Goal: Check status

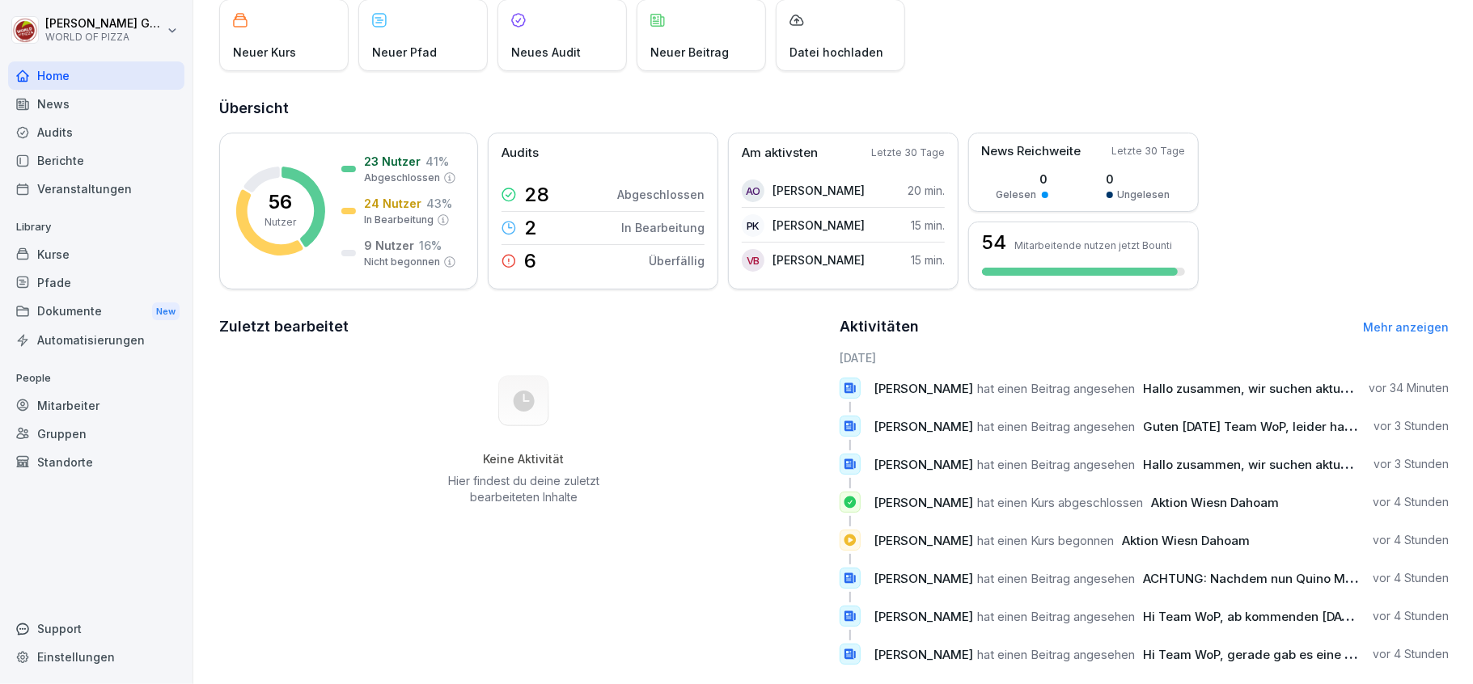
scroll to position [147, 0]
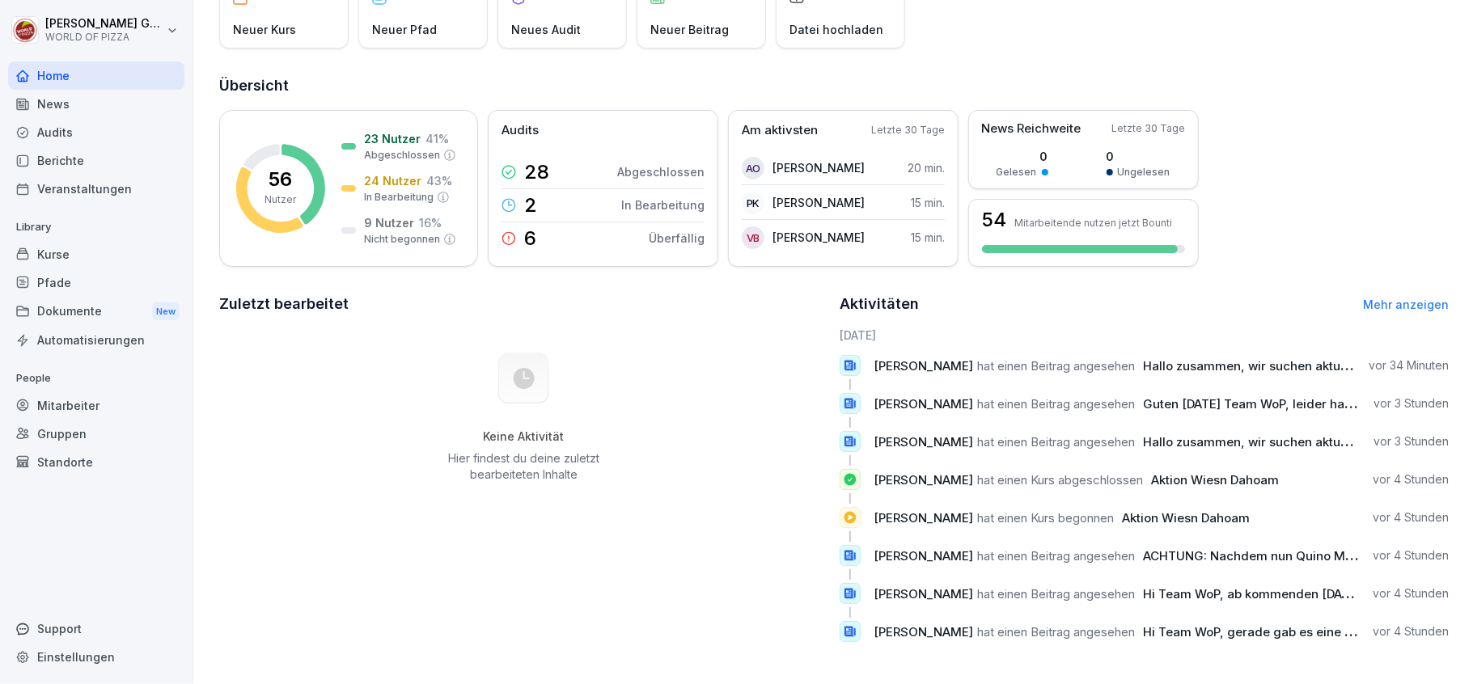
click at [58, 159] on div "Berichte" at bounding box center [96, 160] width 176 height 28
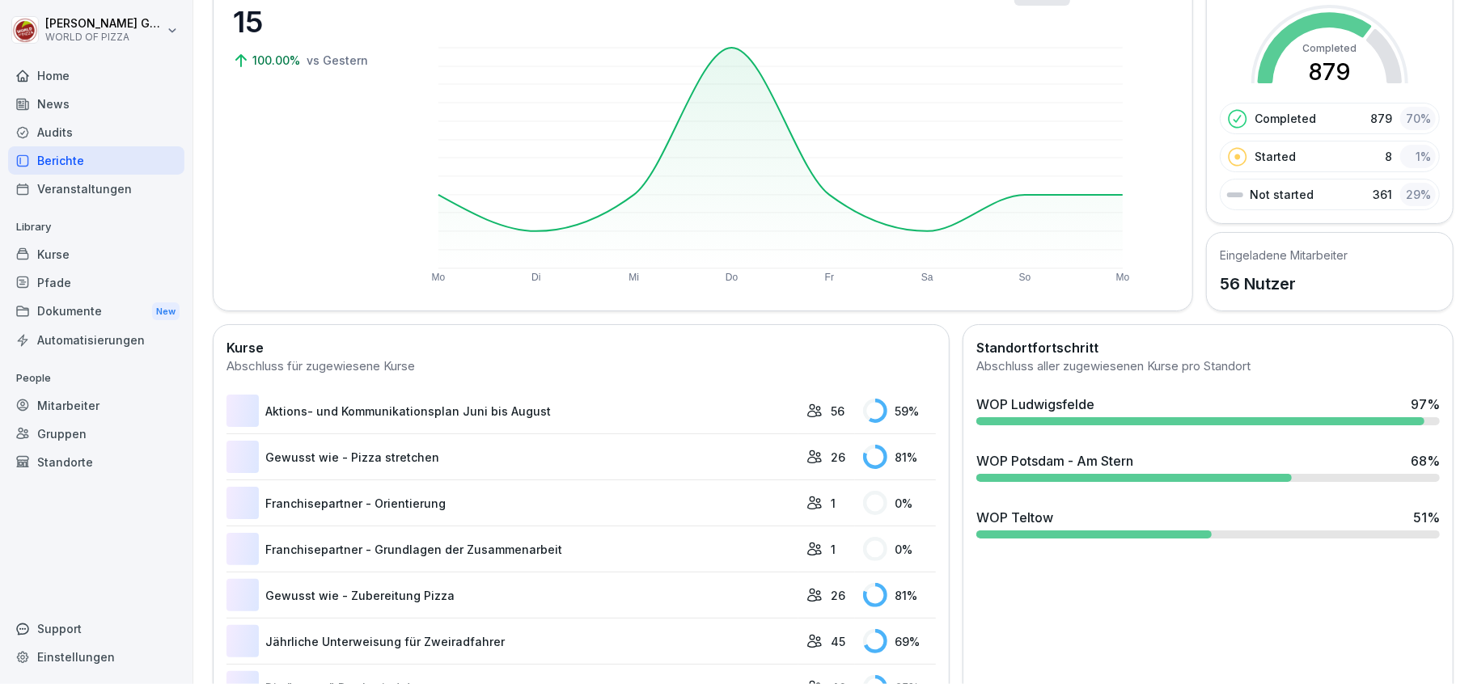
scroll to position [99, 0]
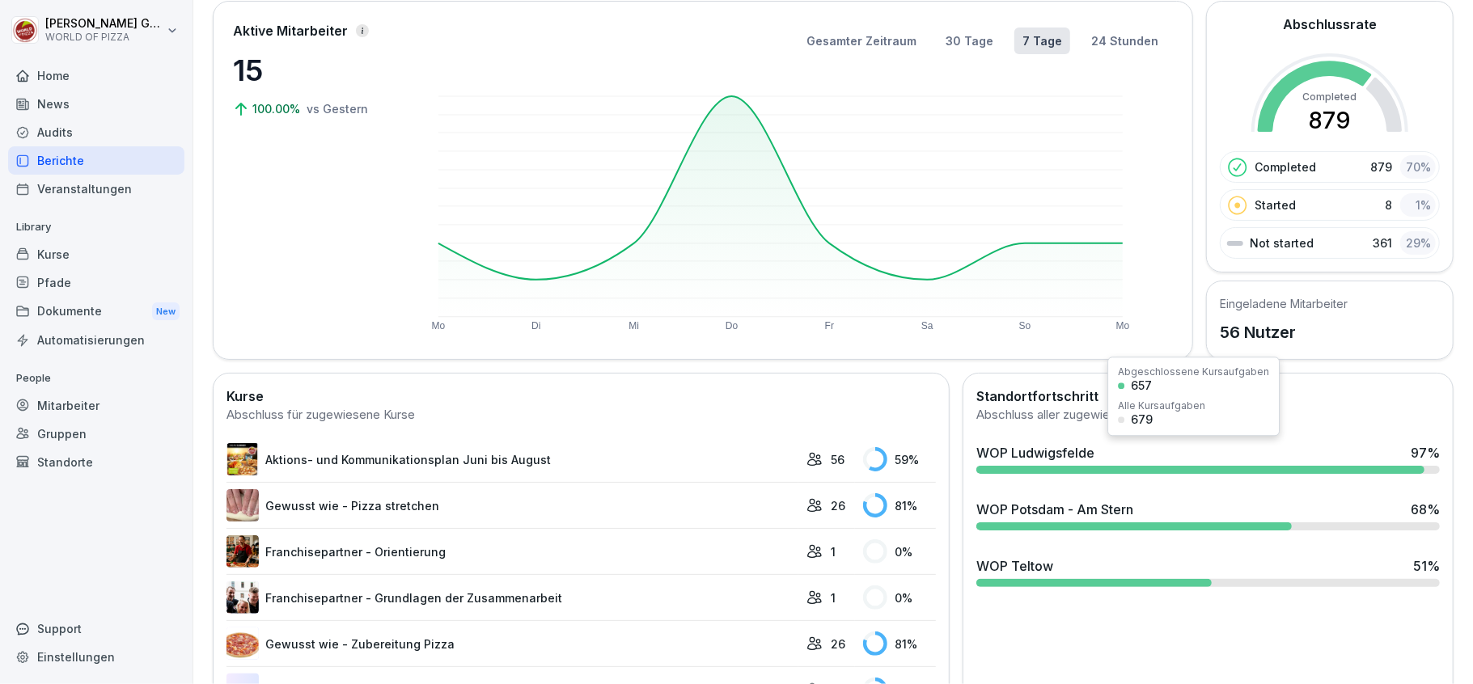
click at [1019, 454] on div "WOP Ludwigsfelde" at bounding box center [1035, 452] width 118 height 19
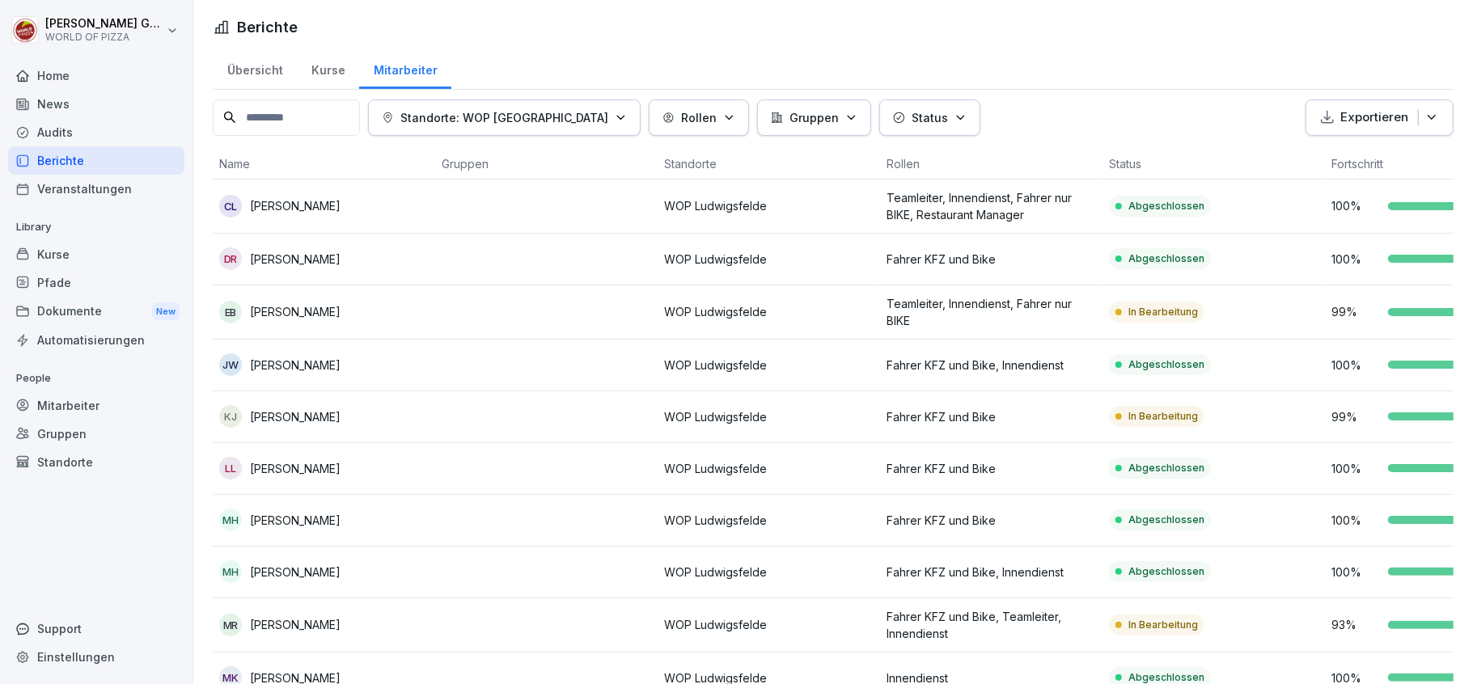
click at [924, 115] on div "Status" at bounding box center [930, 117] width 74 height 17
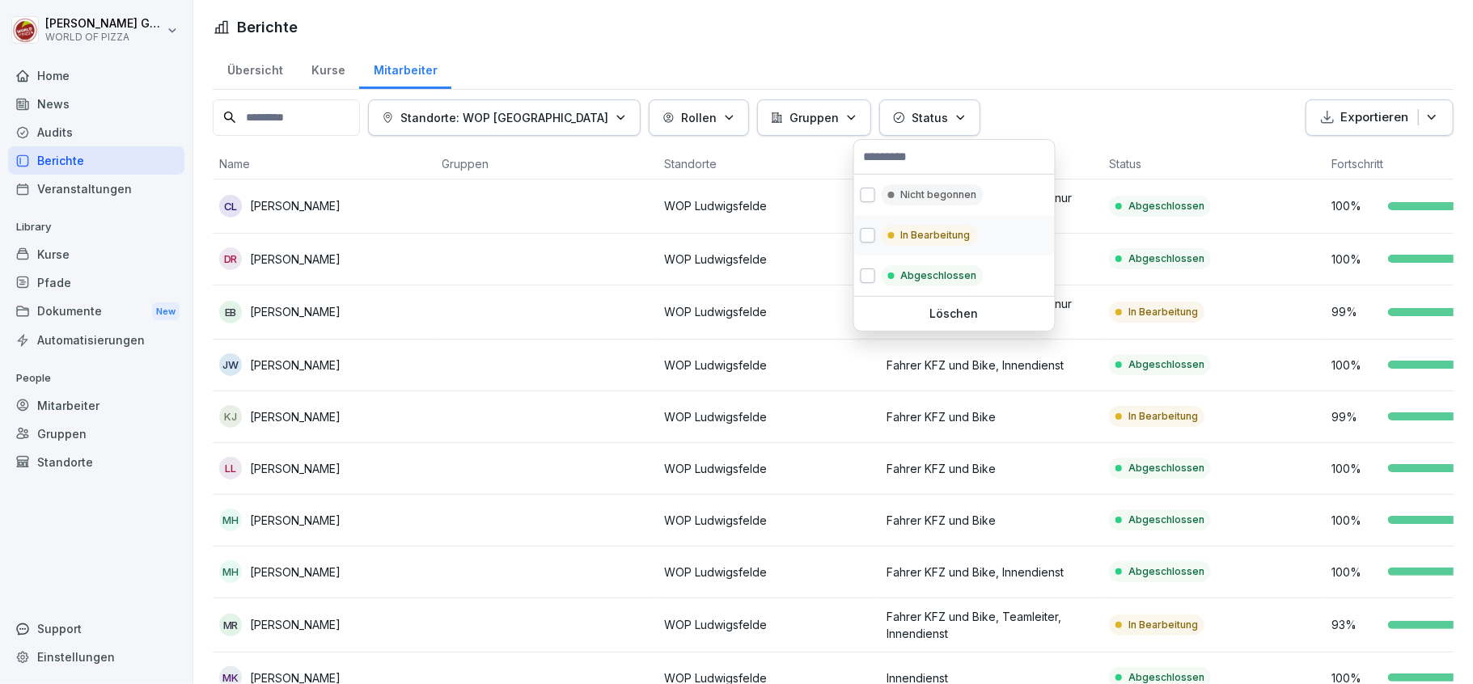
click at [922, 234] on p "In Bearbeitung" at bounding box center [936, 235] width 70 height 15
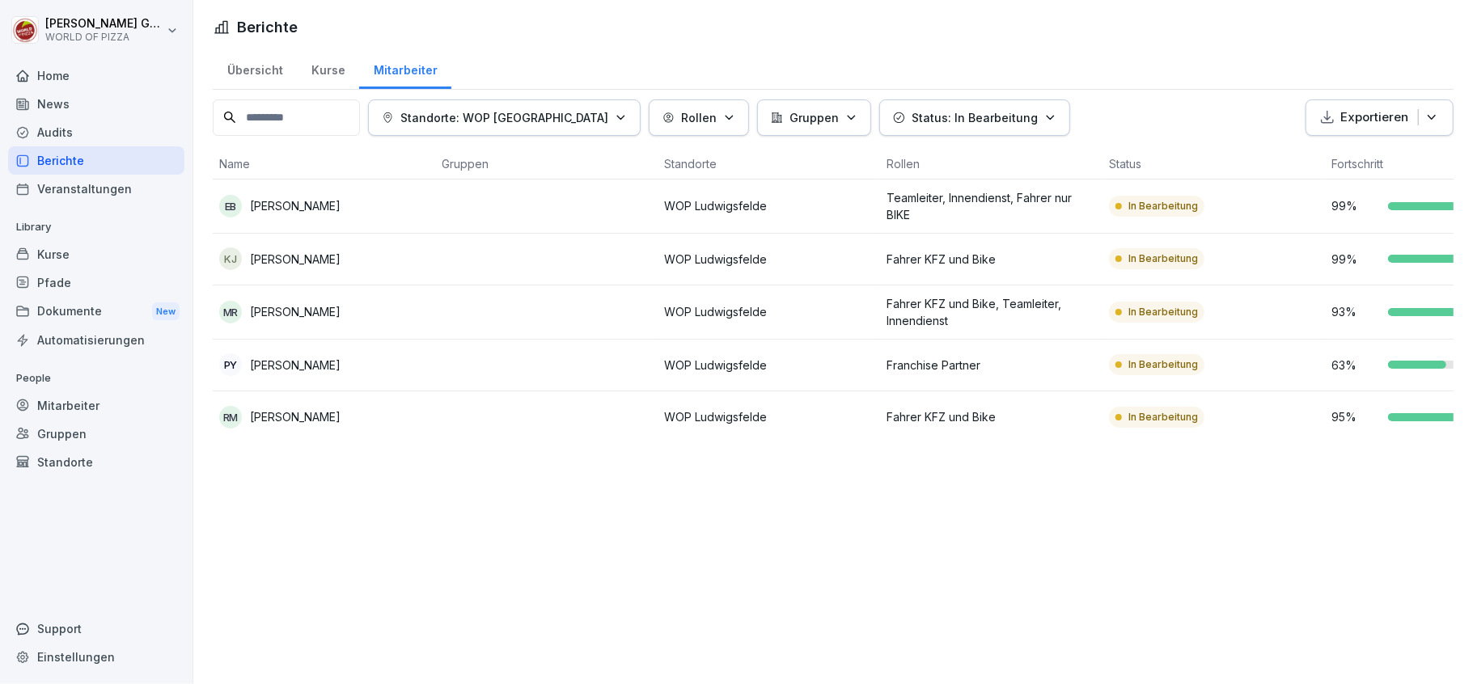
click at [995, 36] on html "[PERSON_NAME] WORLD OF PIZZA Home News Audits Berichte Veranstaltungen Library …" at bounding box center [736, 342] width 1473 height 684
click at [49, 81] on div "Home" at bounding box center [96, 75] width 176 height 28
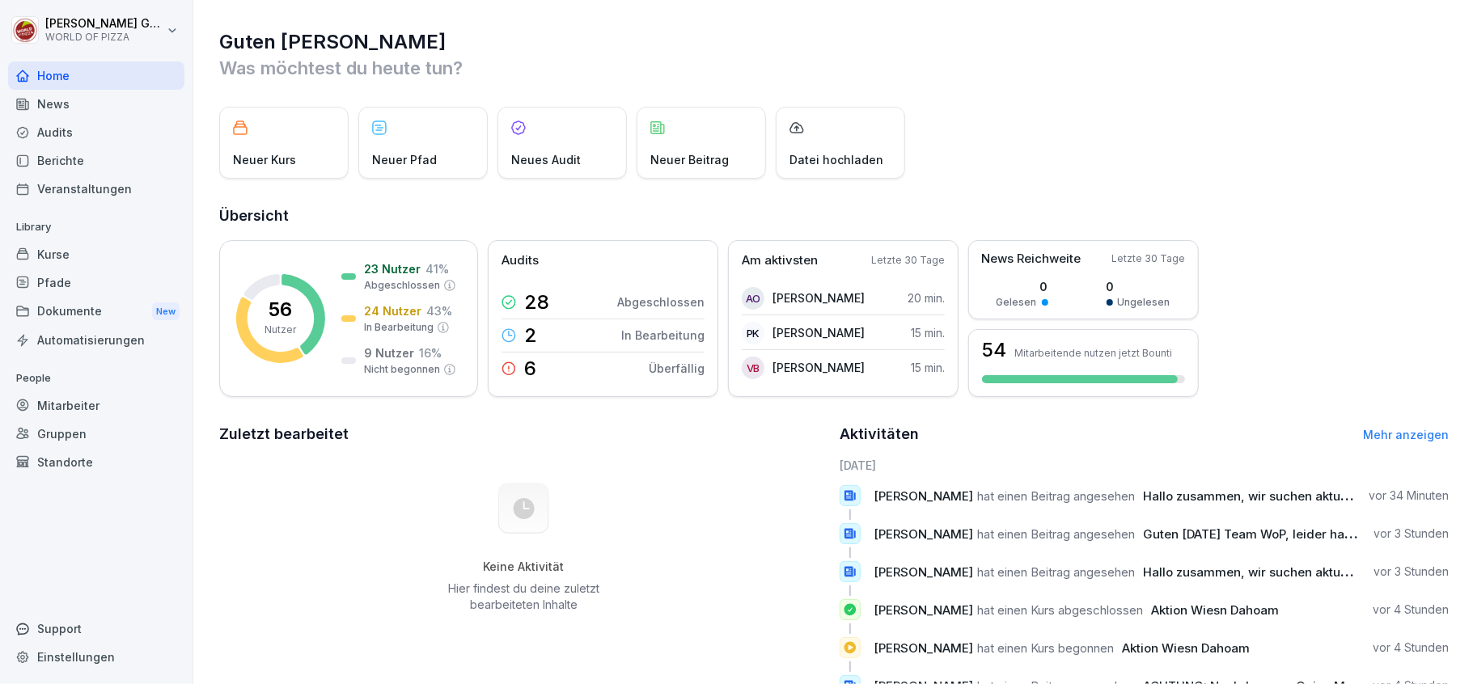
click at [1369, 437] on link "Mehr anzeigen" at bounding box center [1406, 435] width 86 height 14
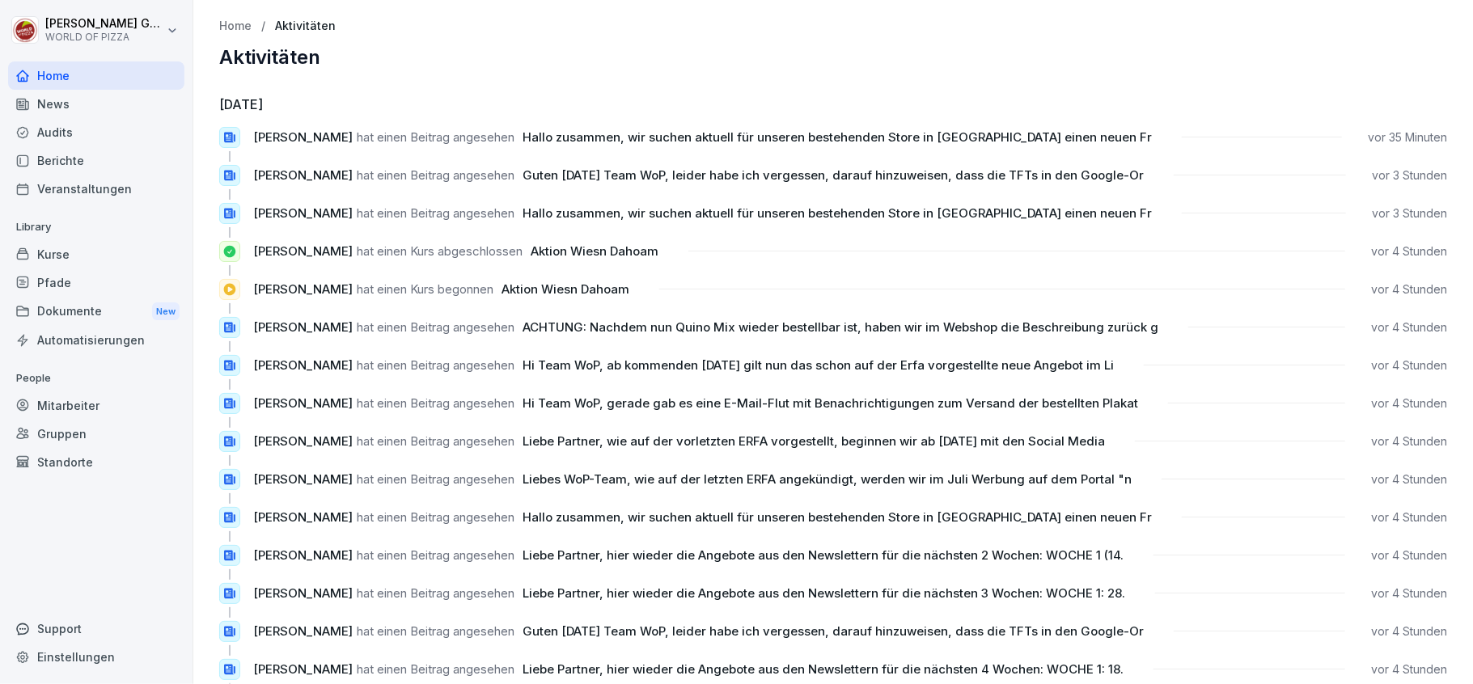
click at [53, 76] on div "Home" at bounding box center [96, 75] width 176 height 28
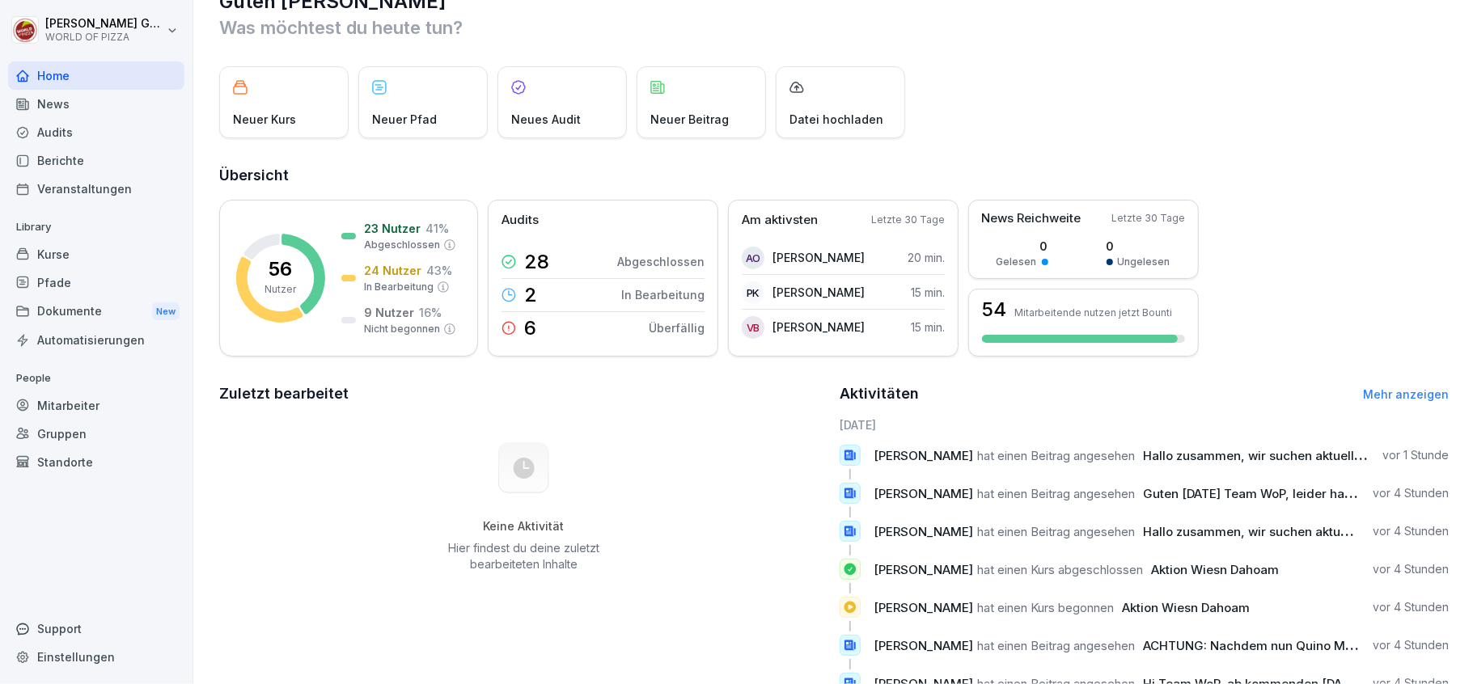
scroll to position [40, 0]
click at [63, 153] on div "Berichte" at bounding box center [96, 160] width 176 height 28
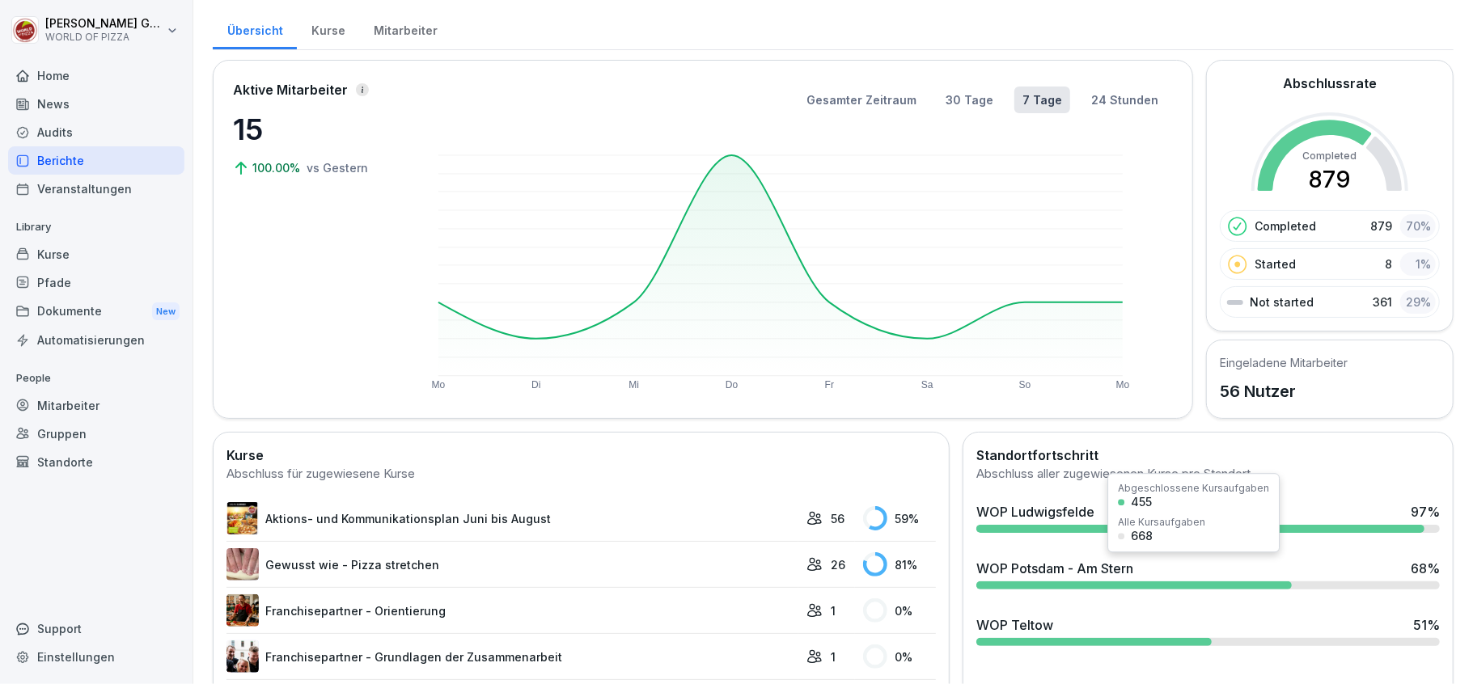
click at [1048, 576] on div "WOP Potsdam - Am Stern" at bounding box center [1054, 568] width 157 height 19
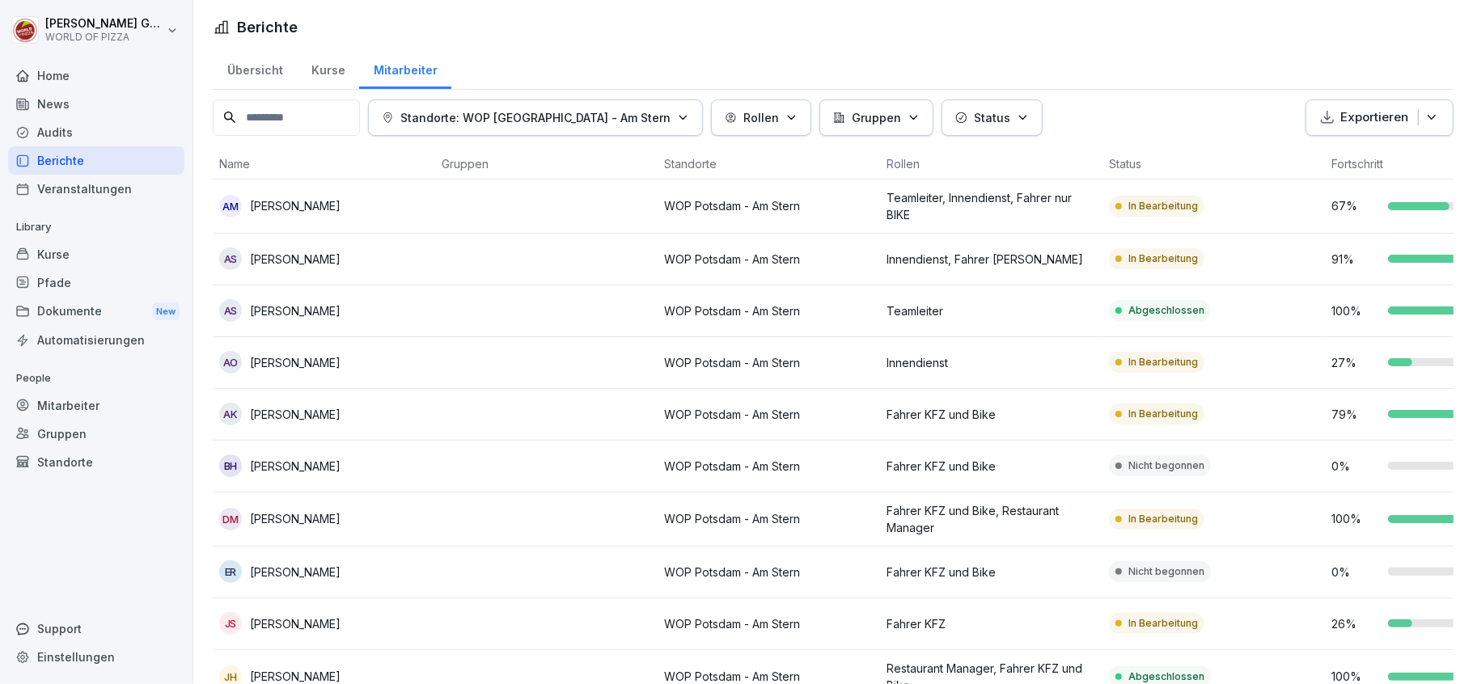
click at [974, 115] on p "Status" at bounding box center [992, 117] width 36 height 17
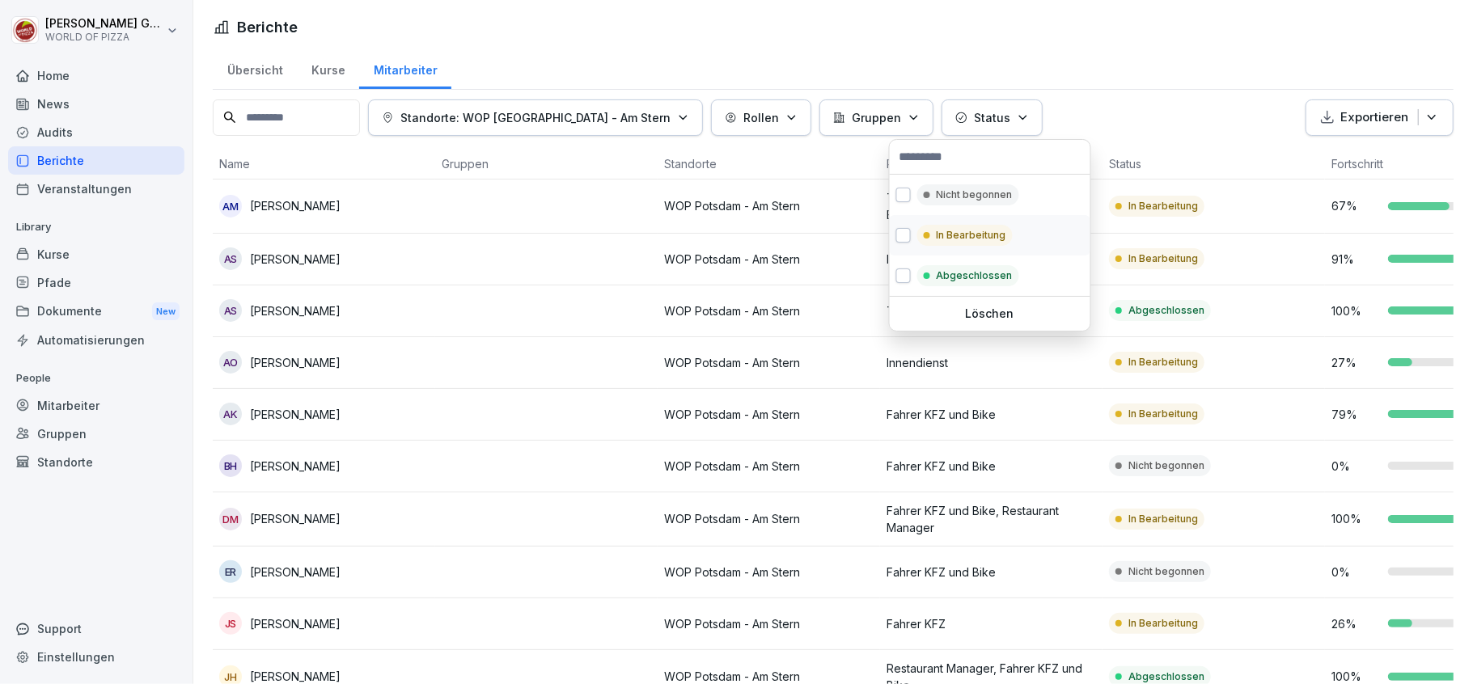
click at [935, 235] on div "In Bearbeitung" at bounding box center [964, 235] width 95 height 21
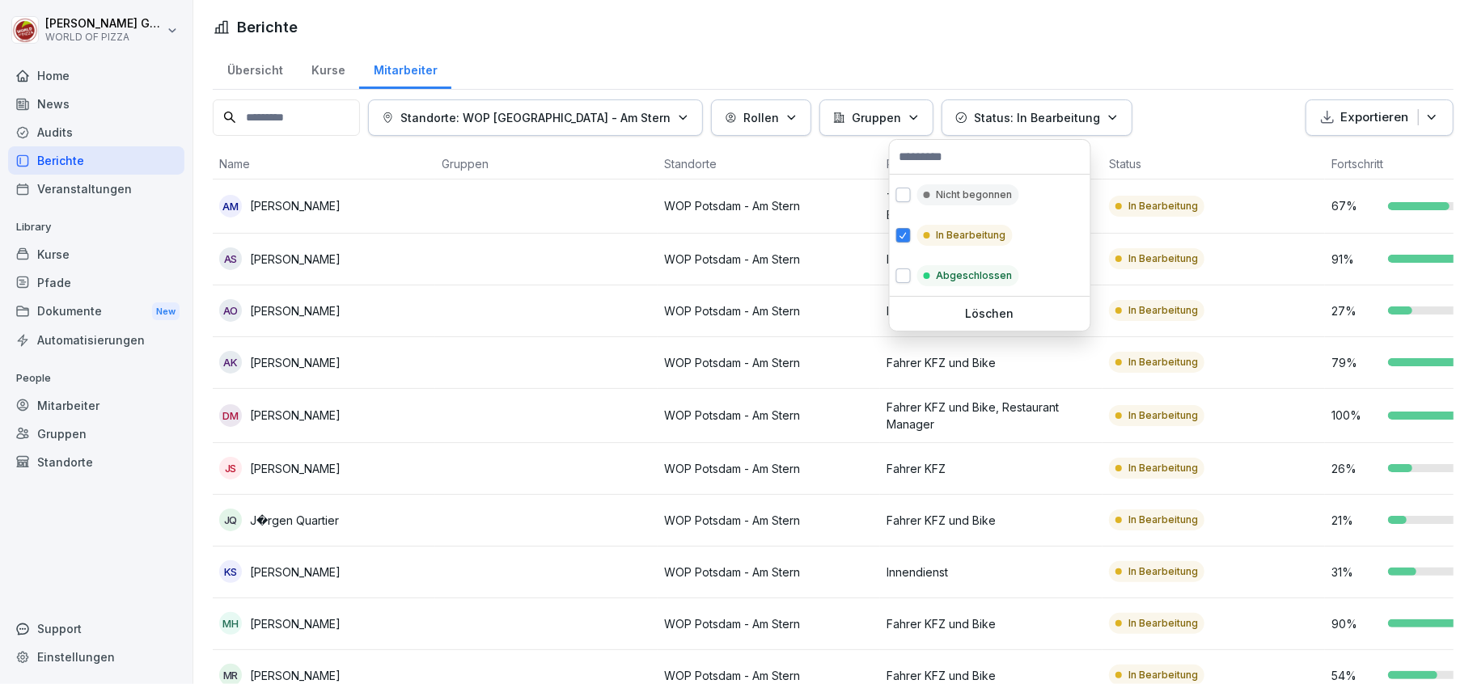
click at [561, 347] on html "[PERSON_NAME] WORLD OF PIZZA Home News Audits Berichte Veranstaltungen Library …" at bounding box center [736, 342] width 1473 height 684
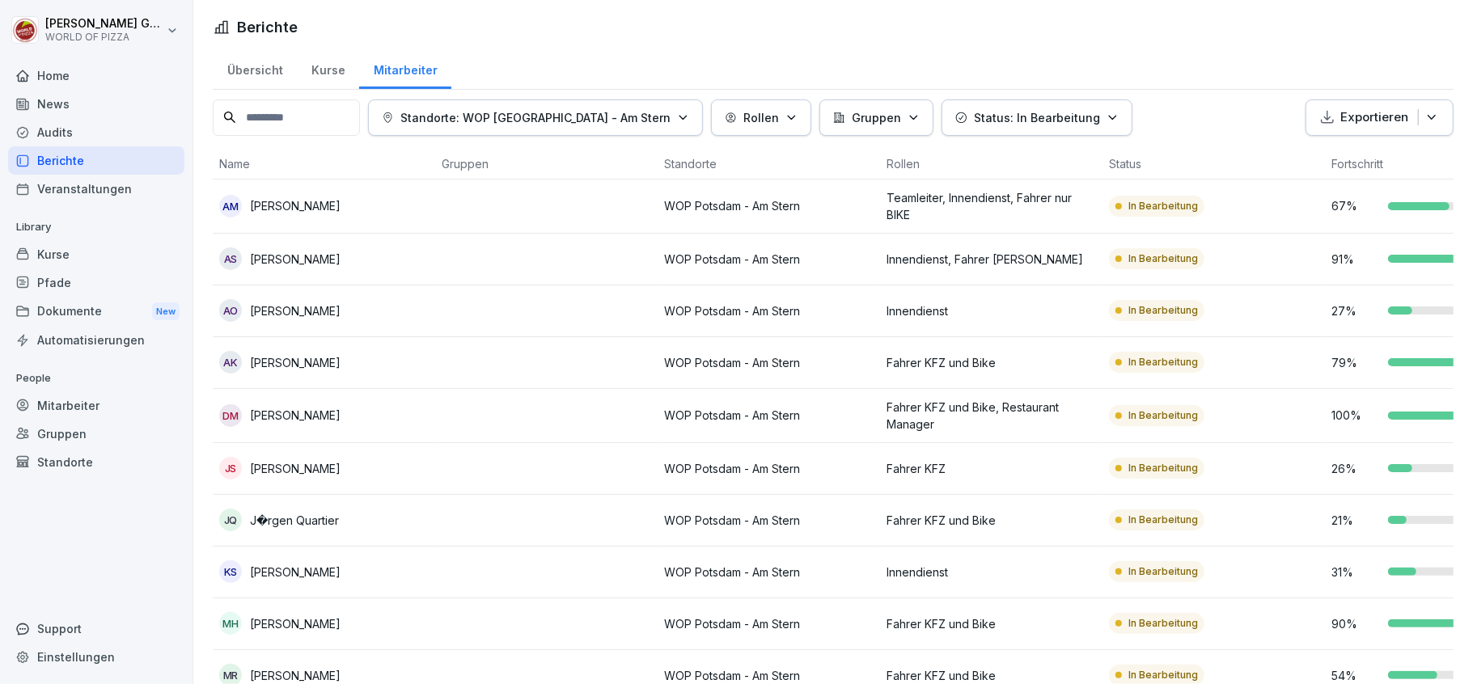
click at [974, 118] on p "Status: In Bearbeitung" at bounding box center [1037, 117] width 126 height 17
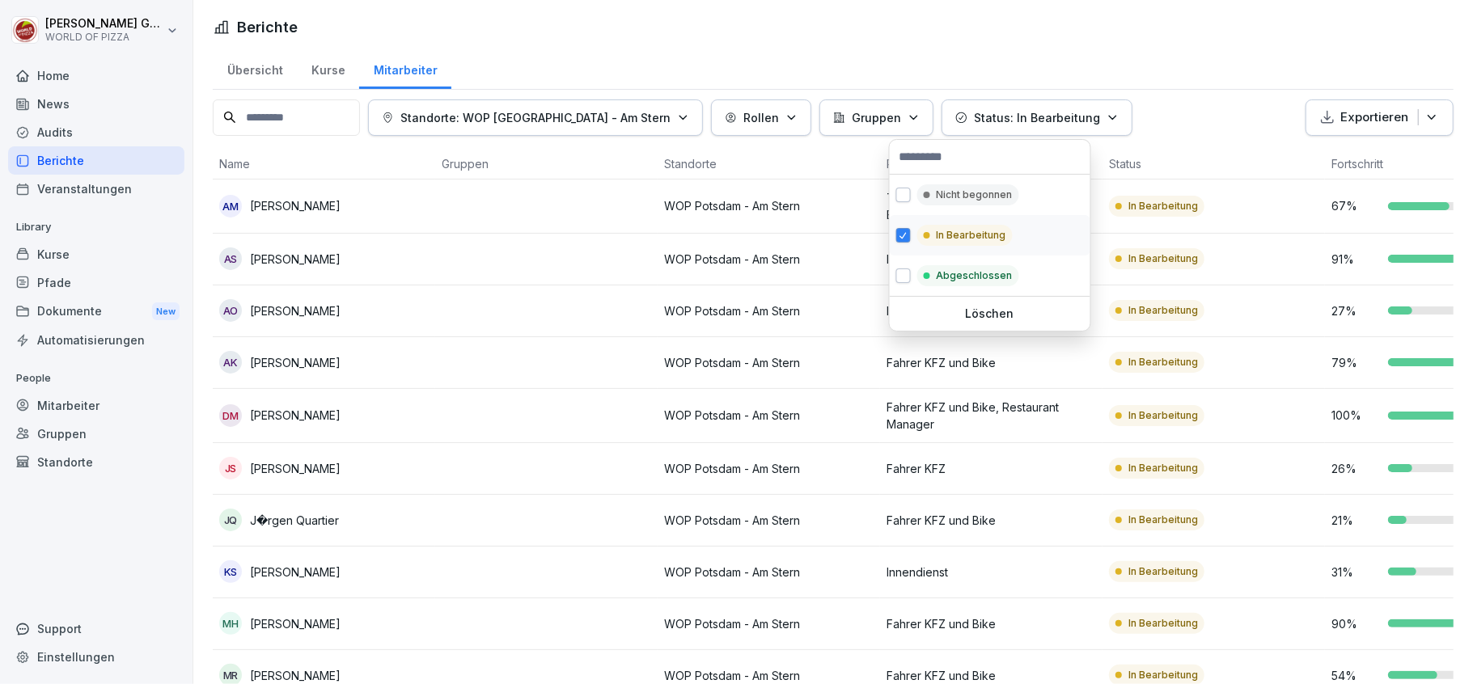
click at [937, 236] on p "In Bearbeitung" at bounding box center [972, 235] width 70 height 15
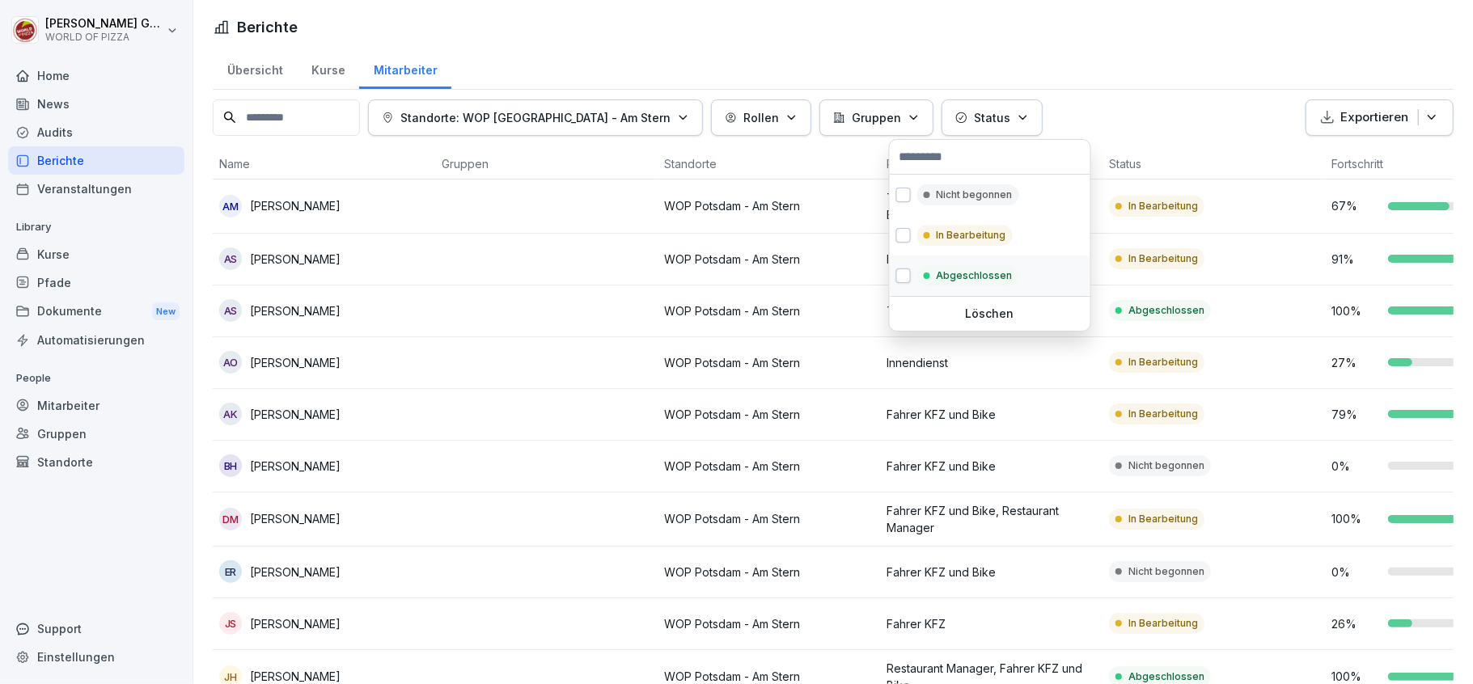
click at [962, 278] on p "Abgeschlossen" at bounding box center [975, 275] width 76 height 15
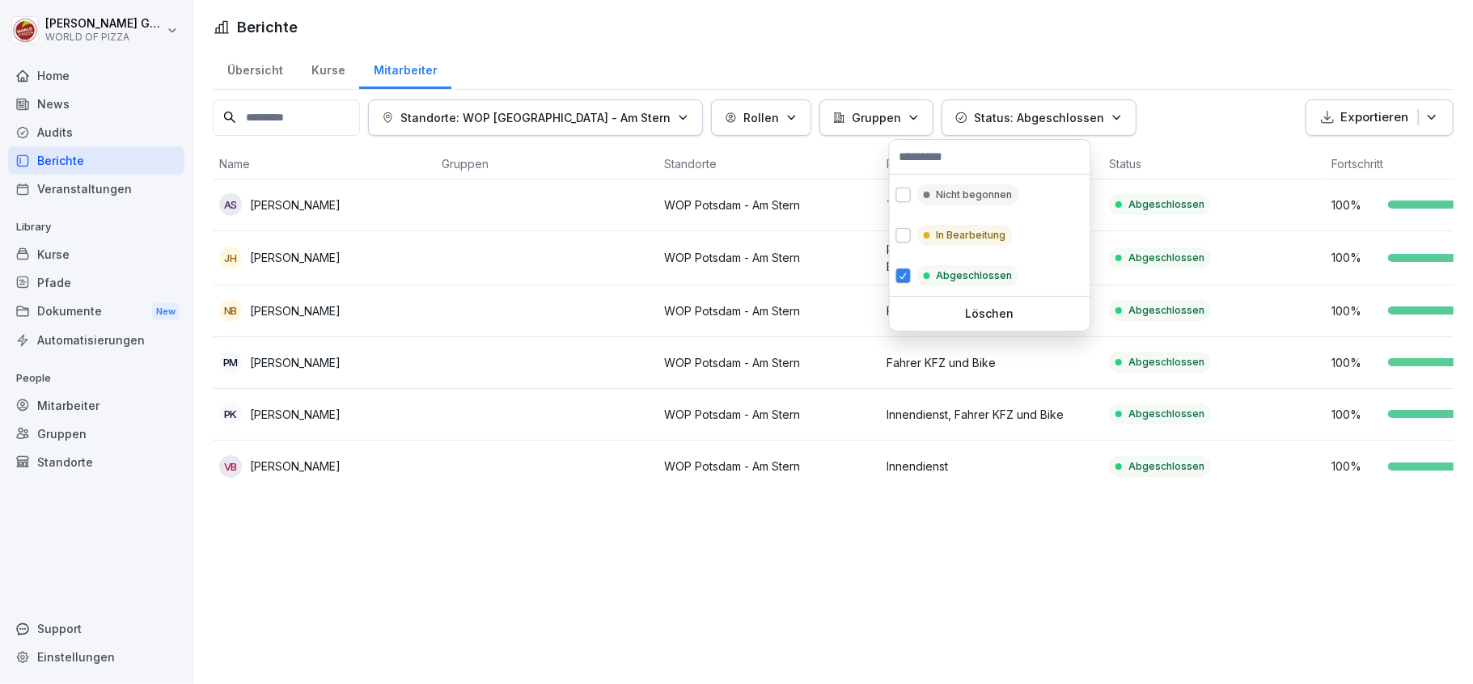
click at [47, 73] on html "[PERSON_NAME] WORLD OF PIZZA Home News Audits Berichte Veranstaltungen Library …" at bounding box center [736, 342] width 1473 height 684
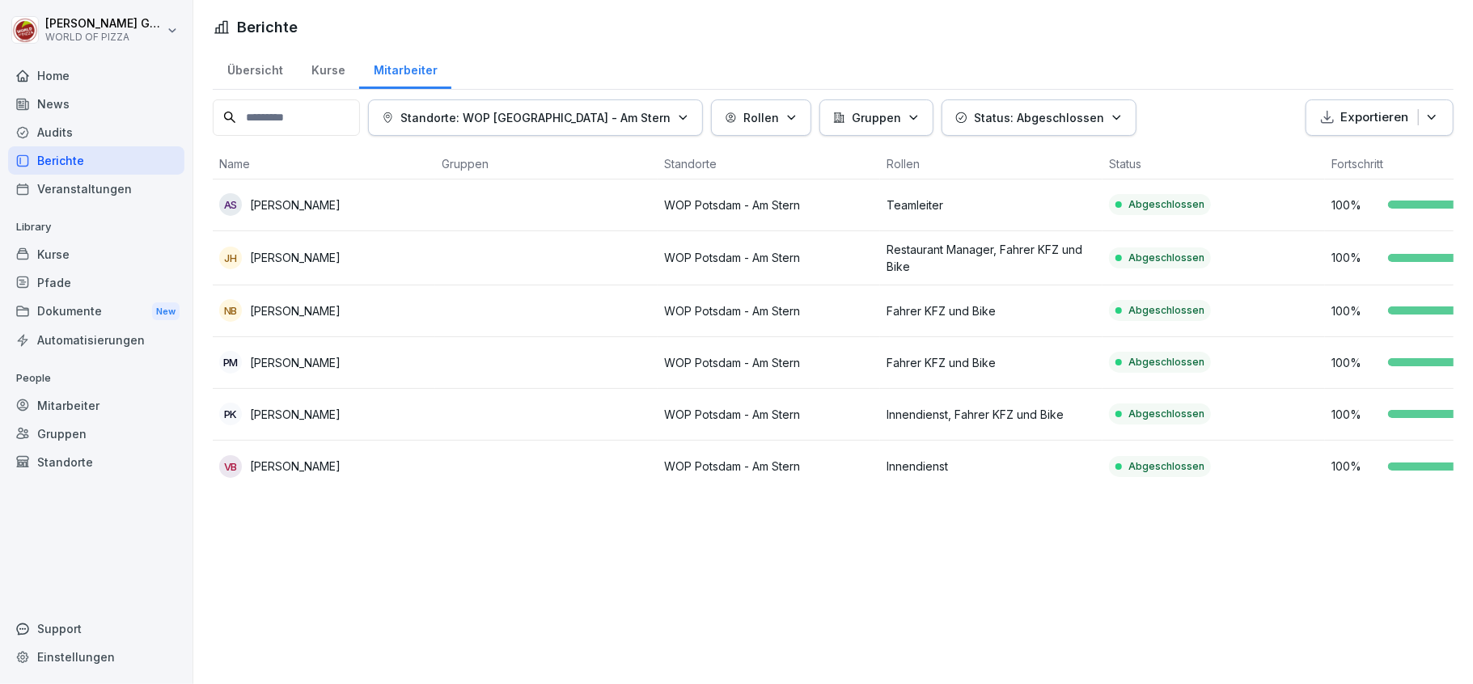
click at [47, 73] on div "Home" at bounding box center [96, 75] width 176 height 28
